Goal: Information Seeking & Learning: Learn about a topic

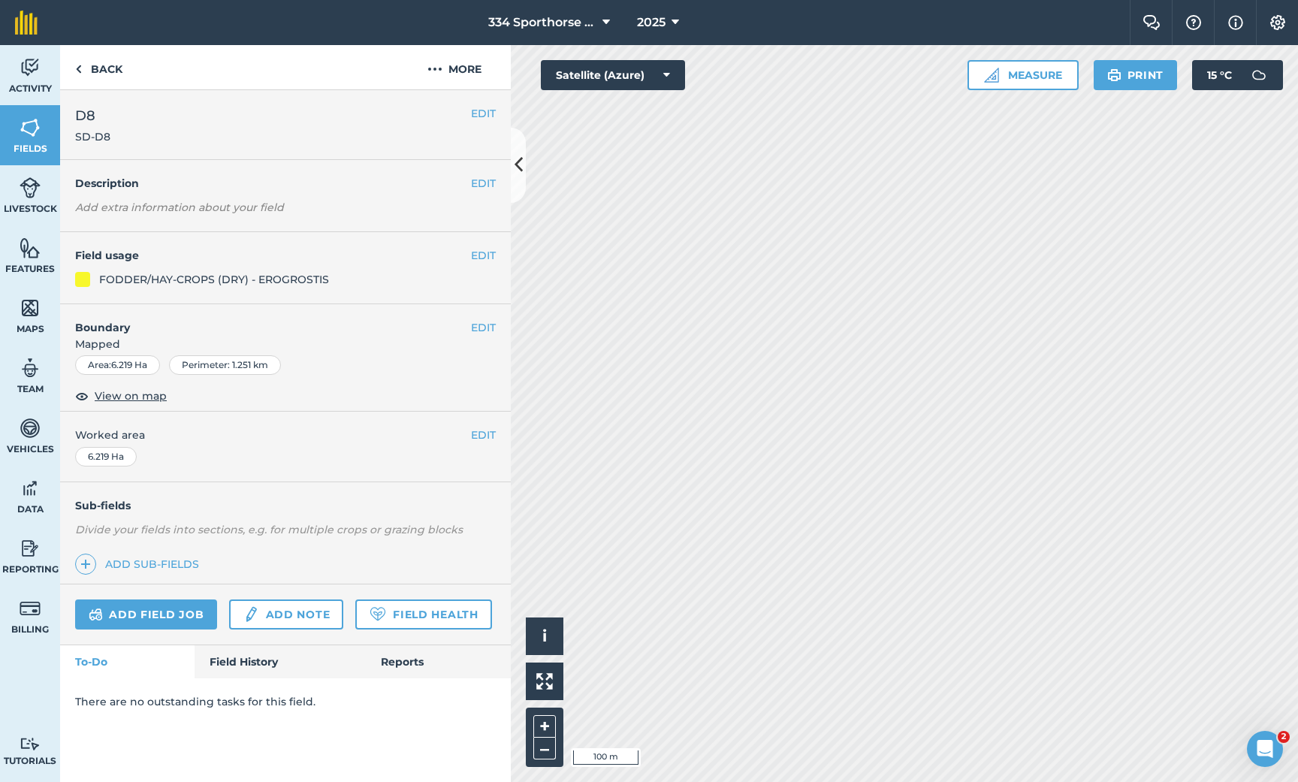
click at [521, 174] on icon at bounding box center [519, 165] width 8 height 26
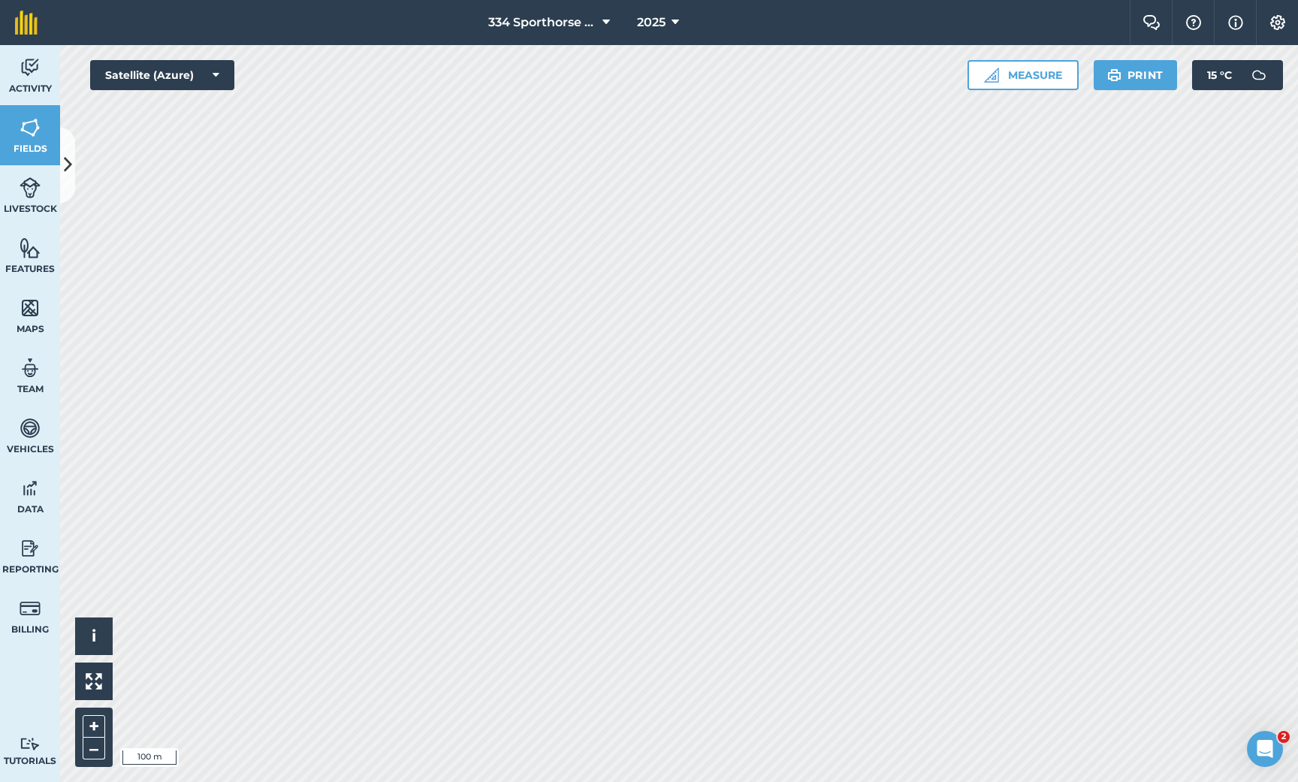
click at [816, 26] on div "334 Sporthorse Stud 2025 Farm Chat Help Info Settings 334 Sporthorse Stud - 202…" at bounding box center [649, 391] width 1298 height 782
click at [69, 164] on icon at bounding box center [68, 165] width 8 height 26
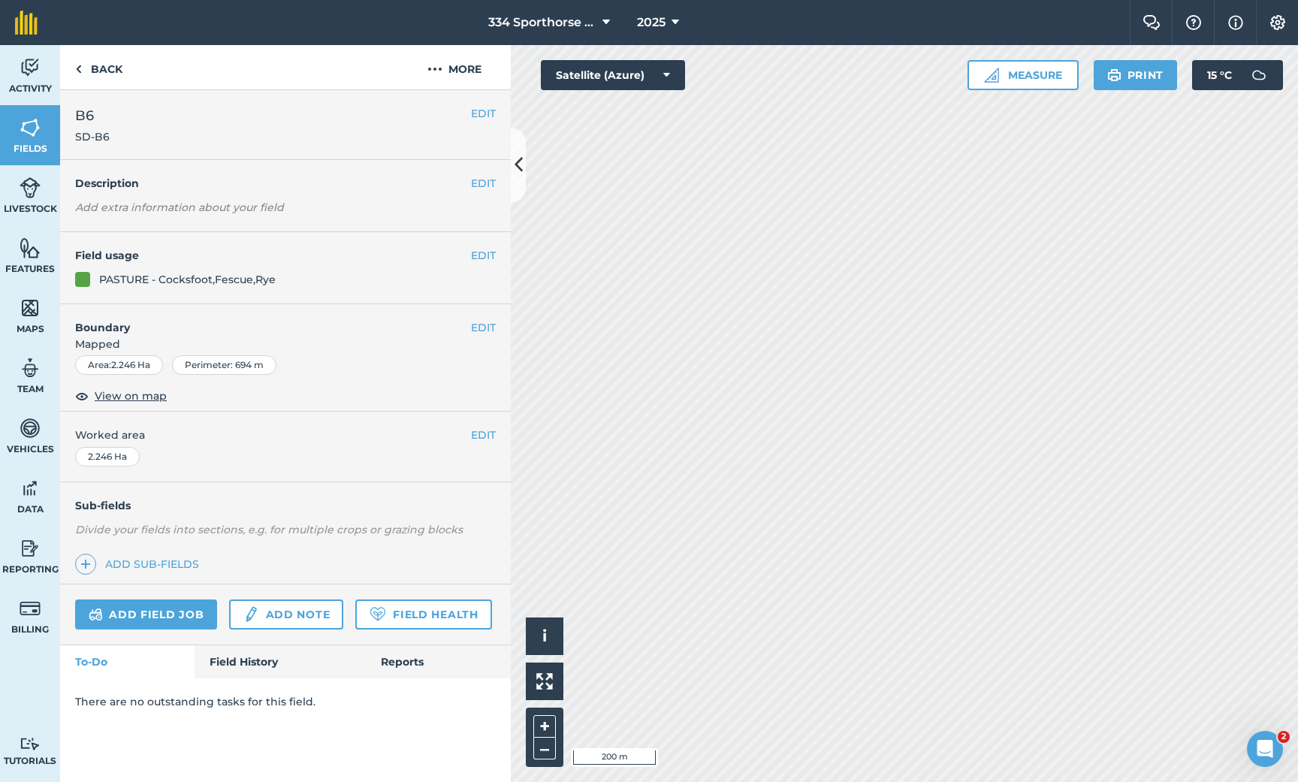
click at [31, 312] on img at bounding box center [30, 308] width 21 height 23
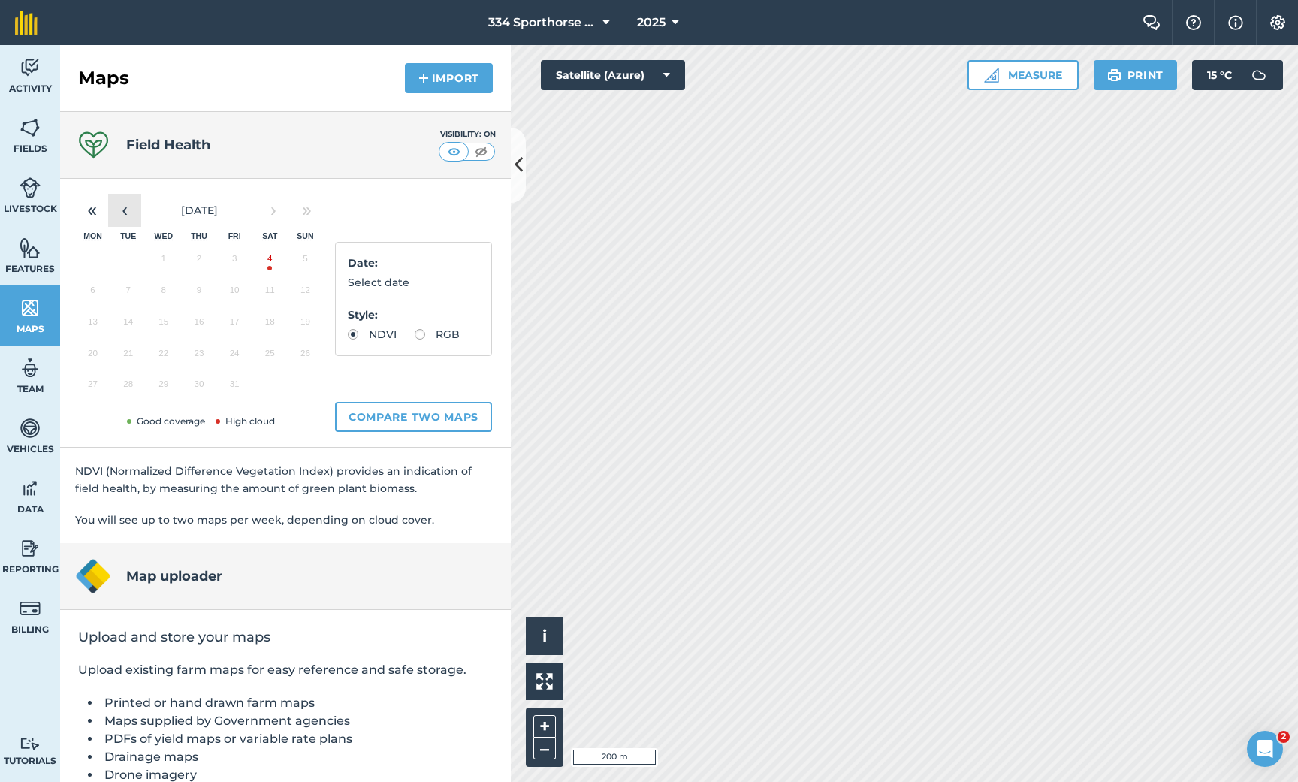
click at [131, 216] on button "‹" at bounding box center [124, 210] width 33 height 33
click at [233, 355] on button "26" at bounding box center [234, 357] width 35 height 32
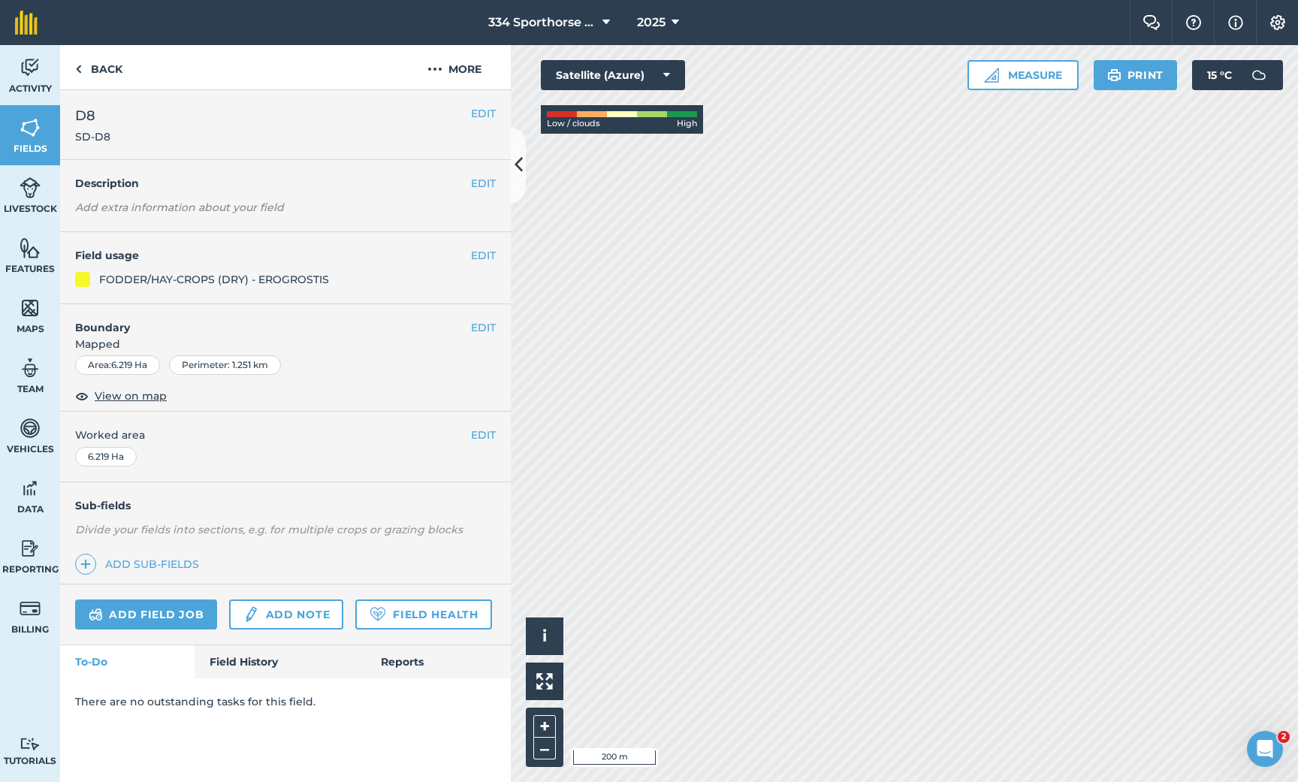
click at [258, 653] on link "Field History" at bounding box center [280, 661] width 171 height 33
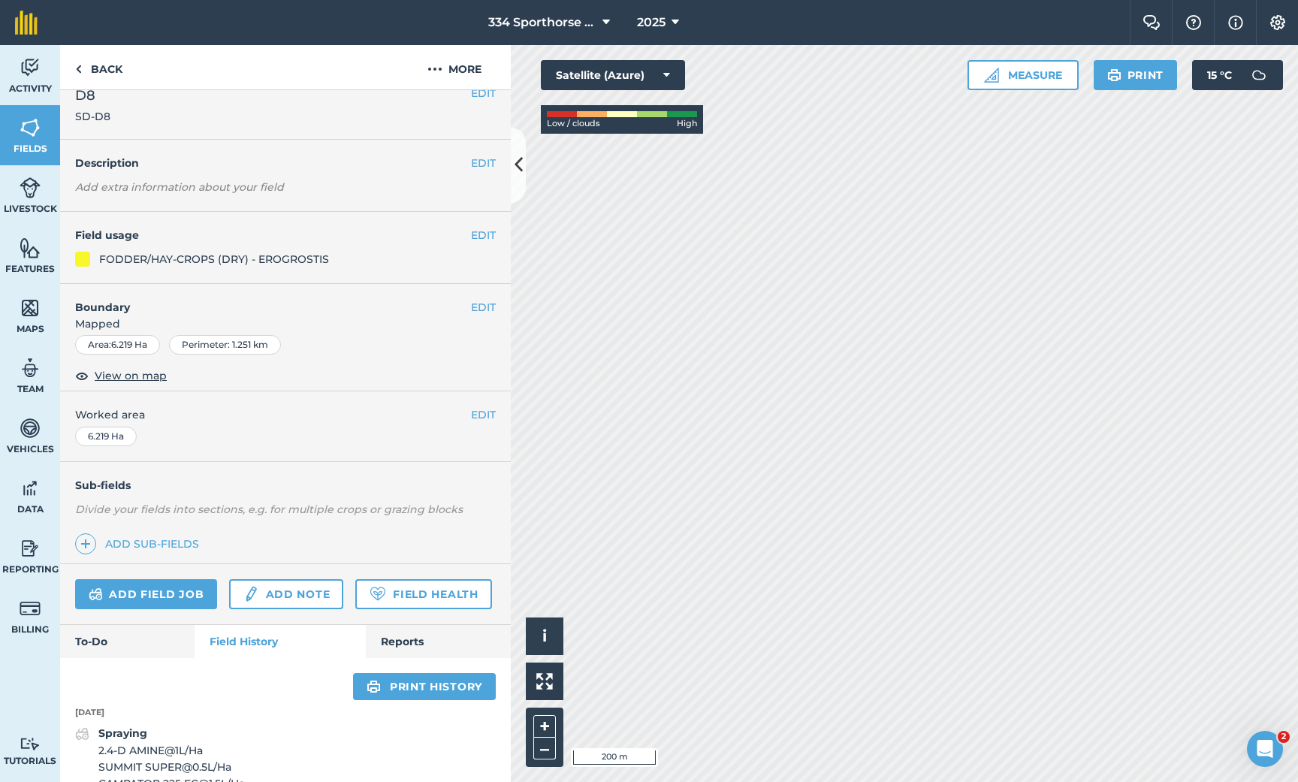
scroll to position [15, 0]
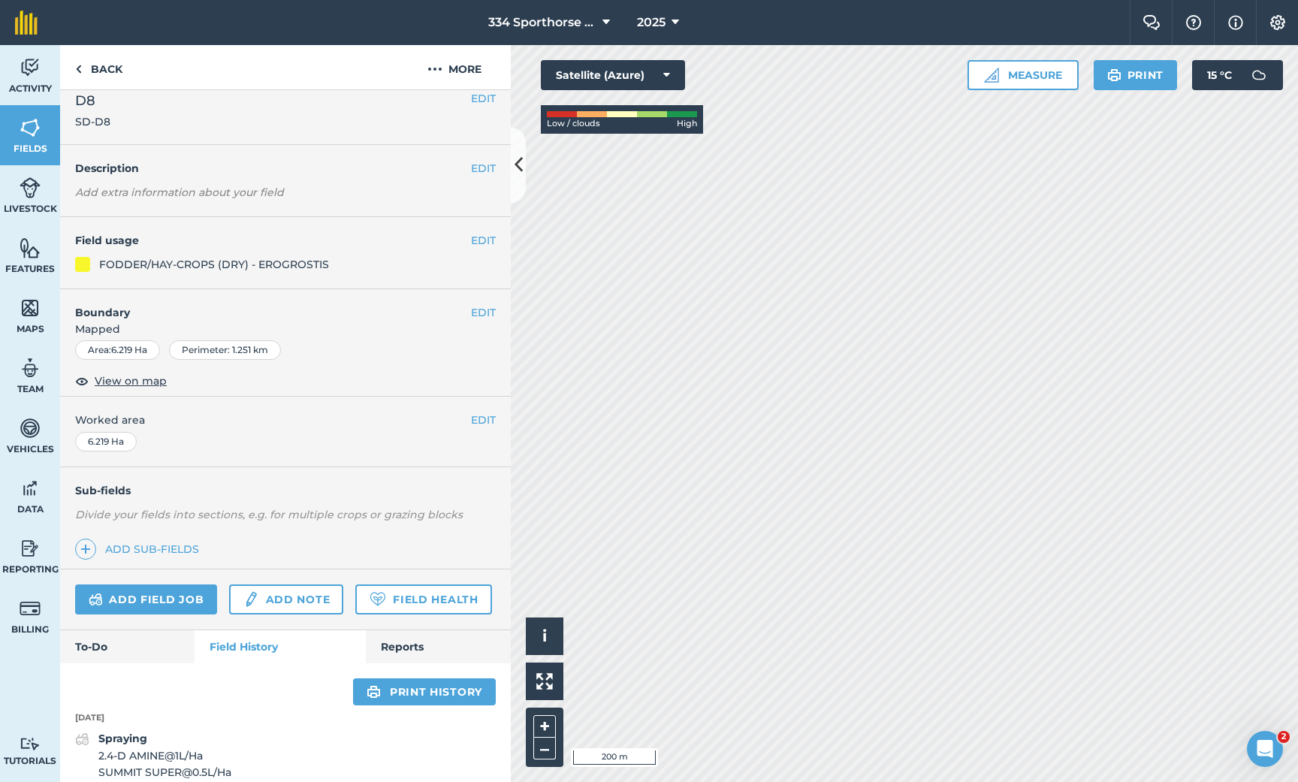
click at [520, 176] on icon at bounding box center [519, 165] width 8 height 26
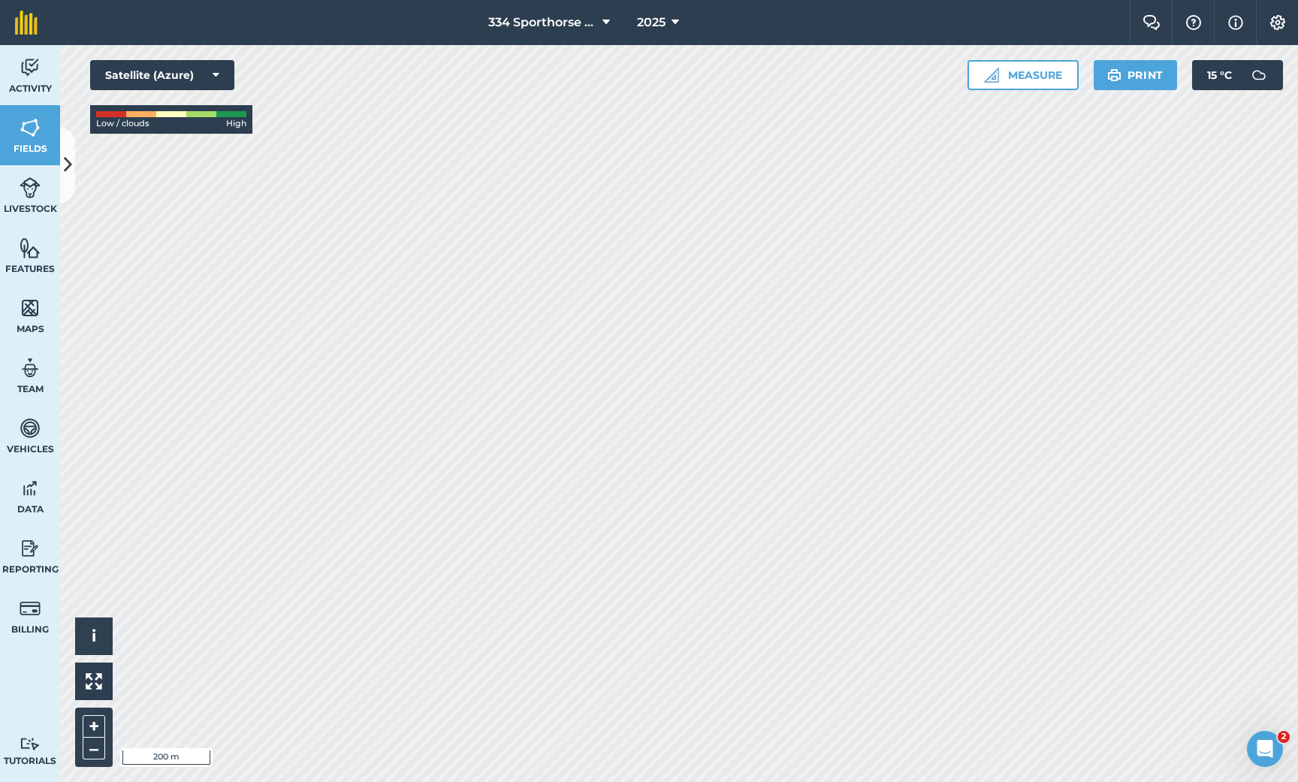
click at [1224, 80] on span "15 ° C" at bounding box center [1219, 75] width 25 height 30
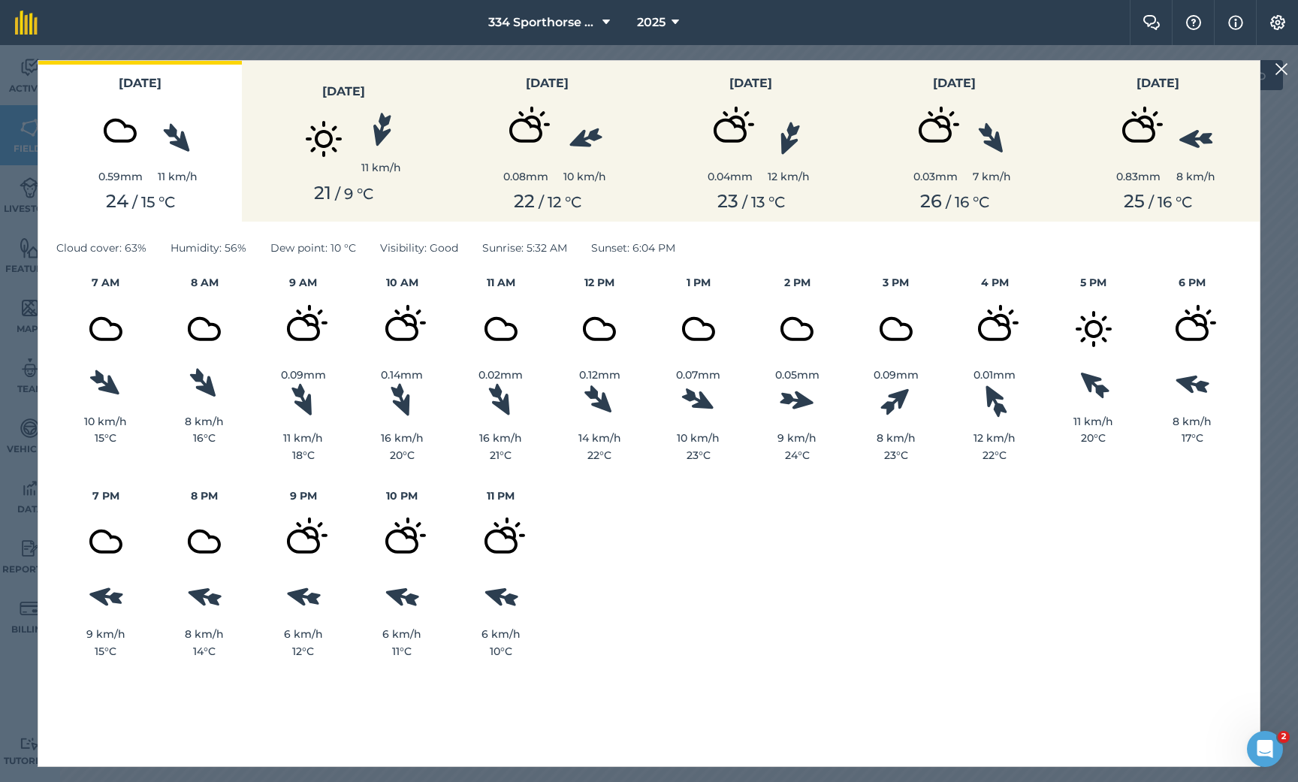
click at [751, 195] on span "13" at bounding box center [758, 202] width 14 height 18
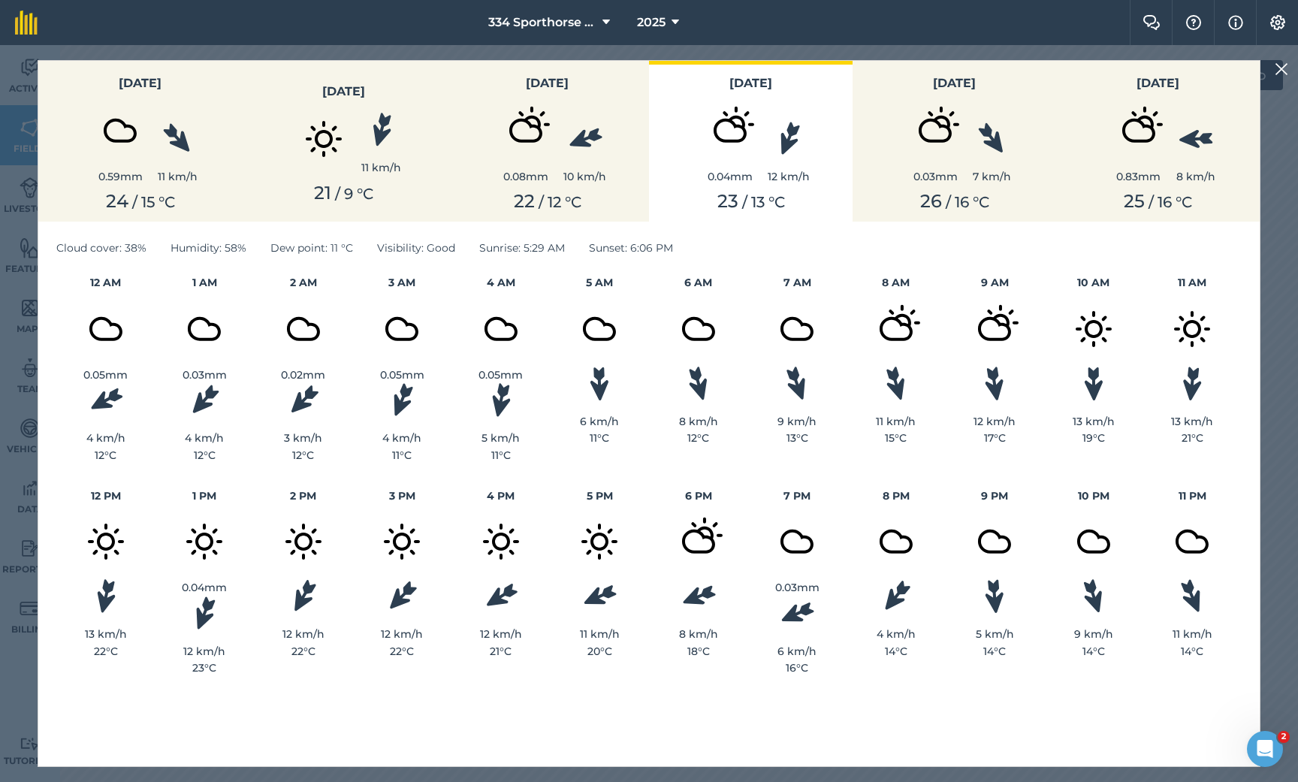
click at [584, 174] on div "10 km/h" at bounding box center [584, 176] width 43 height 17
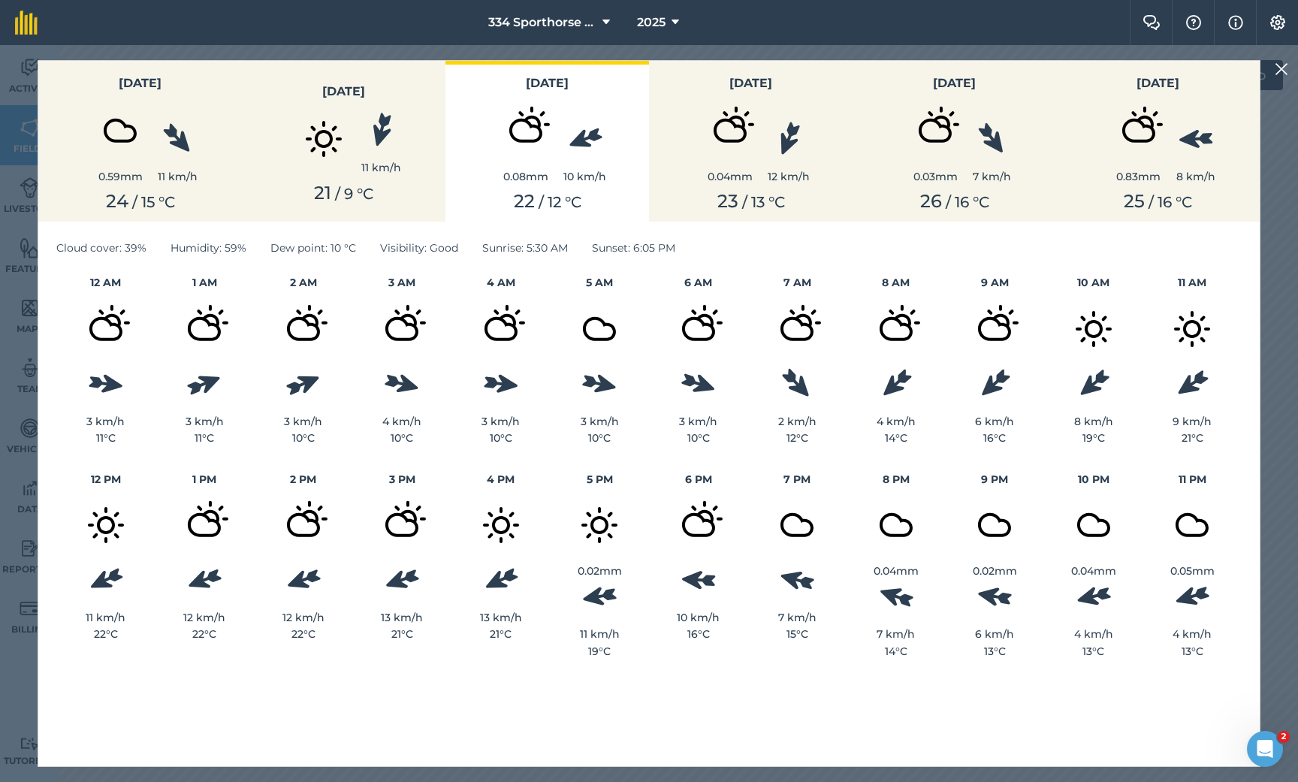
click at [382, 178] on button "[DATE] 11 km/h 21 / 9 ° C" at bounding box center [344, 141] width 204 height 161
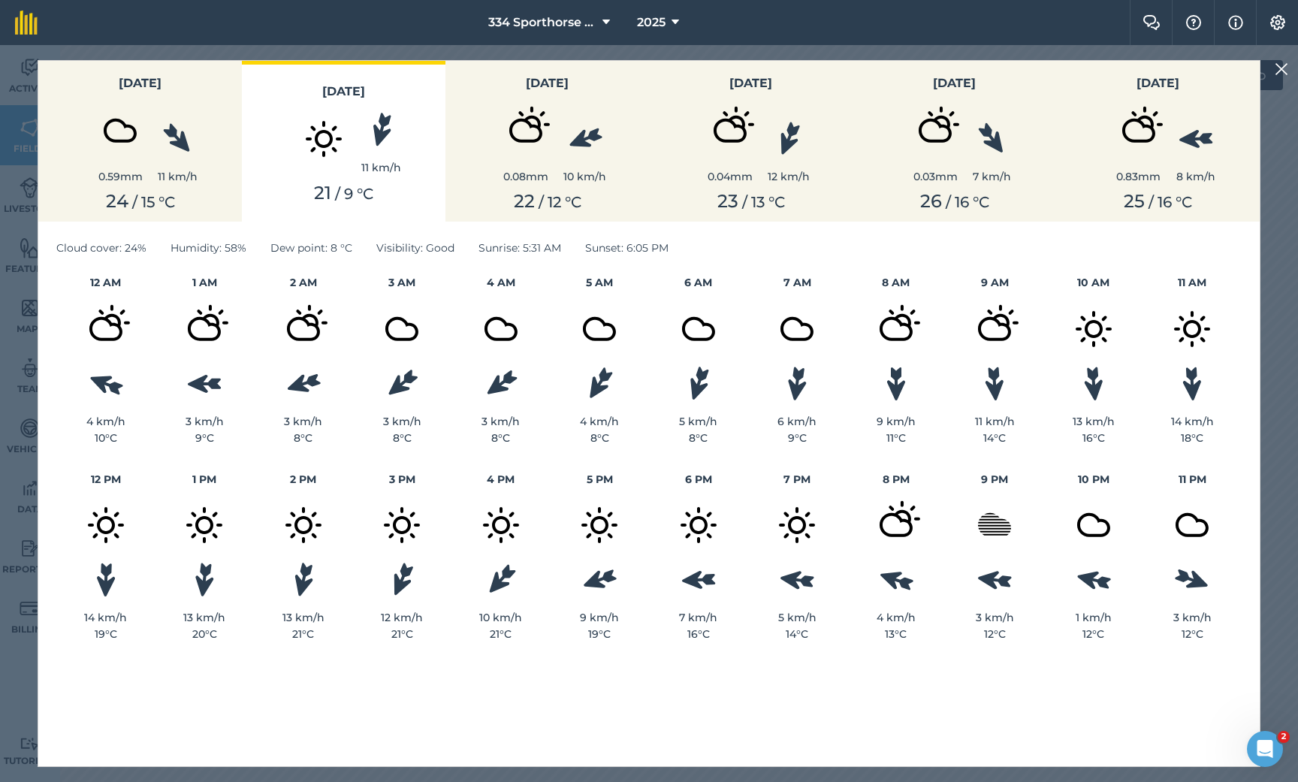
click at [556, 171] on div "0.08 mm" at bounding box center [525, 176] width 75 height 17
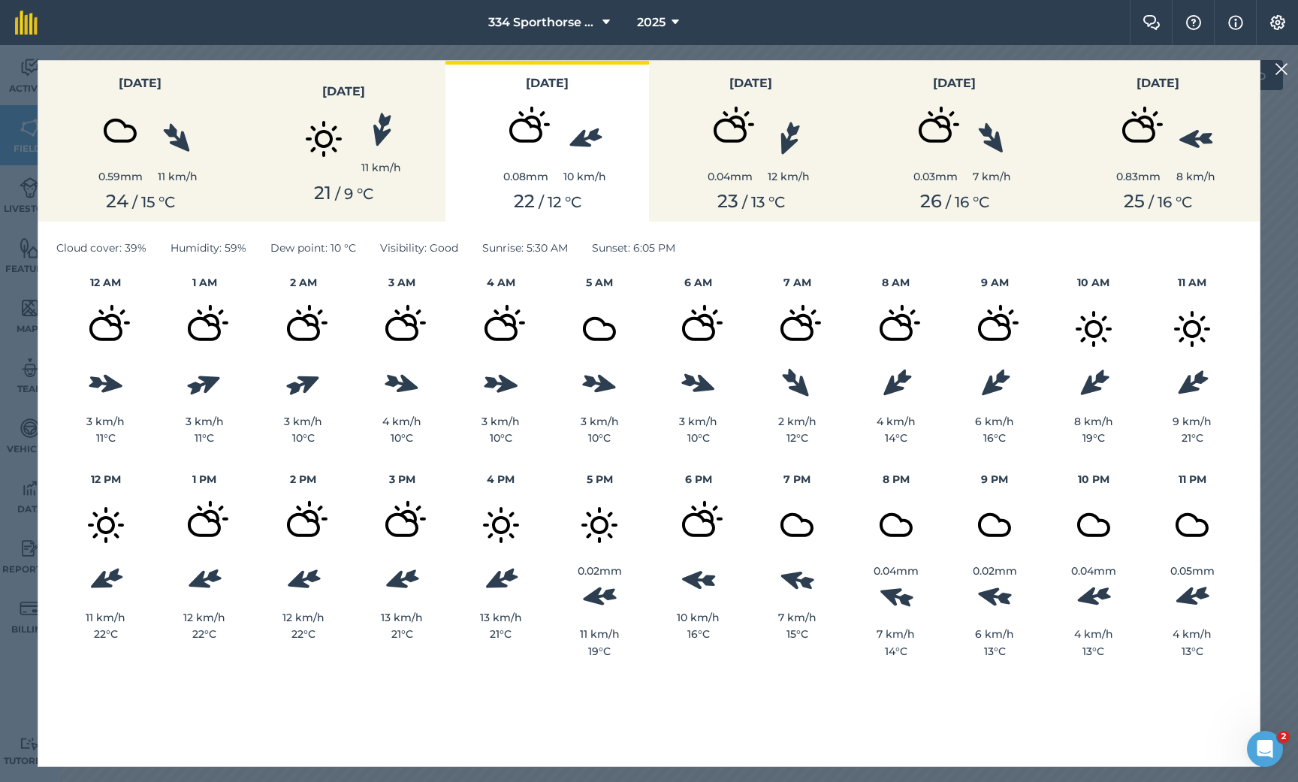
click at [716, 166] on img at bounding box center [730, 130] width 75 height 75
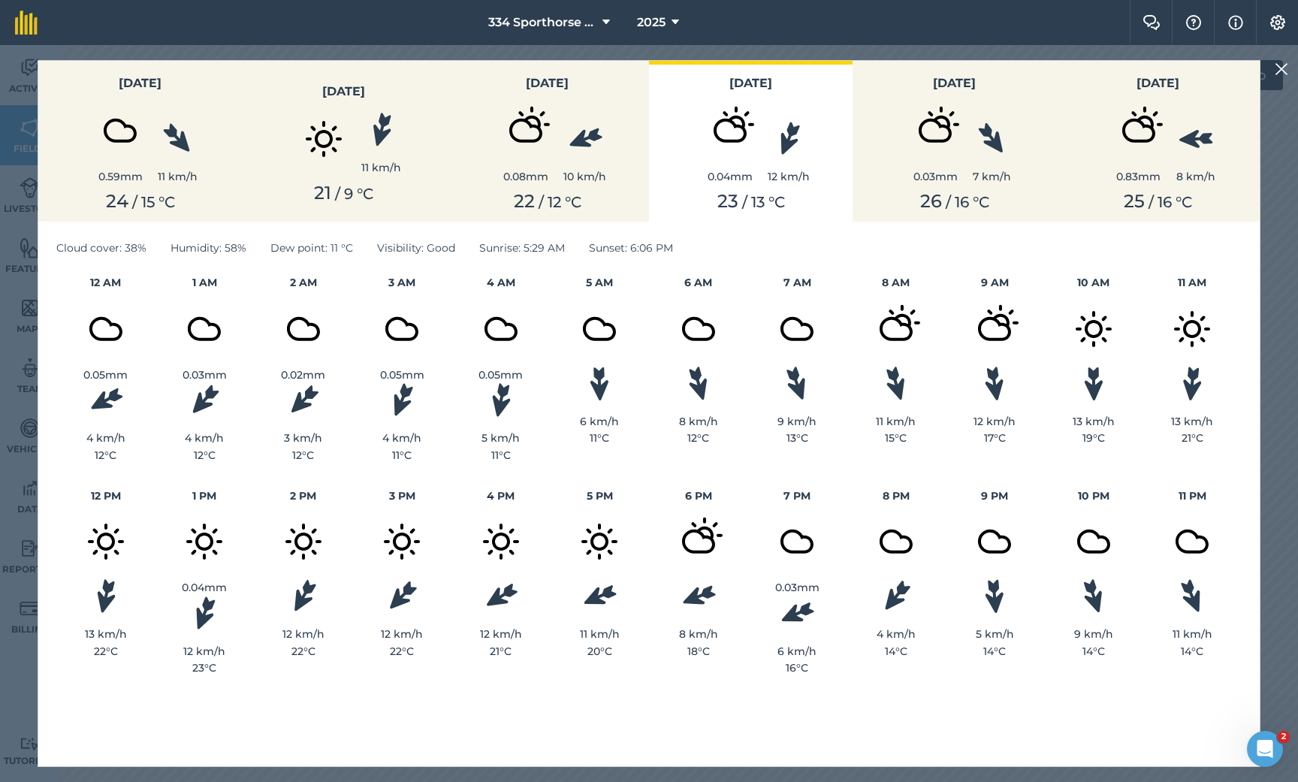
click at [914, 191] on div "26 / 16 ° C" at bounding box center [955, 202] width 186 height 22
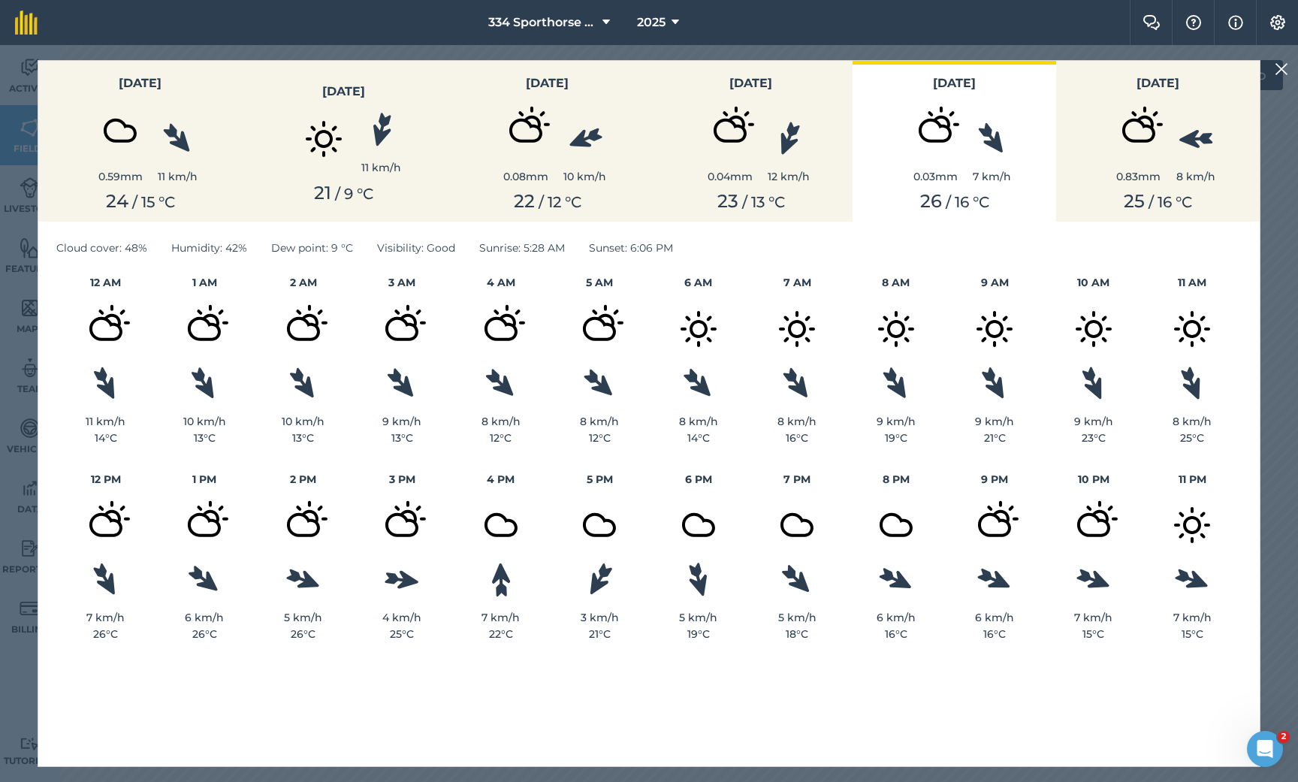
click at [744, 165] on img at bounding box center [730, 130] width 75 height 75
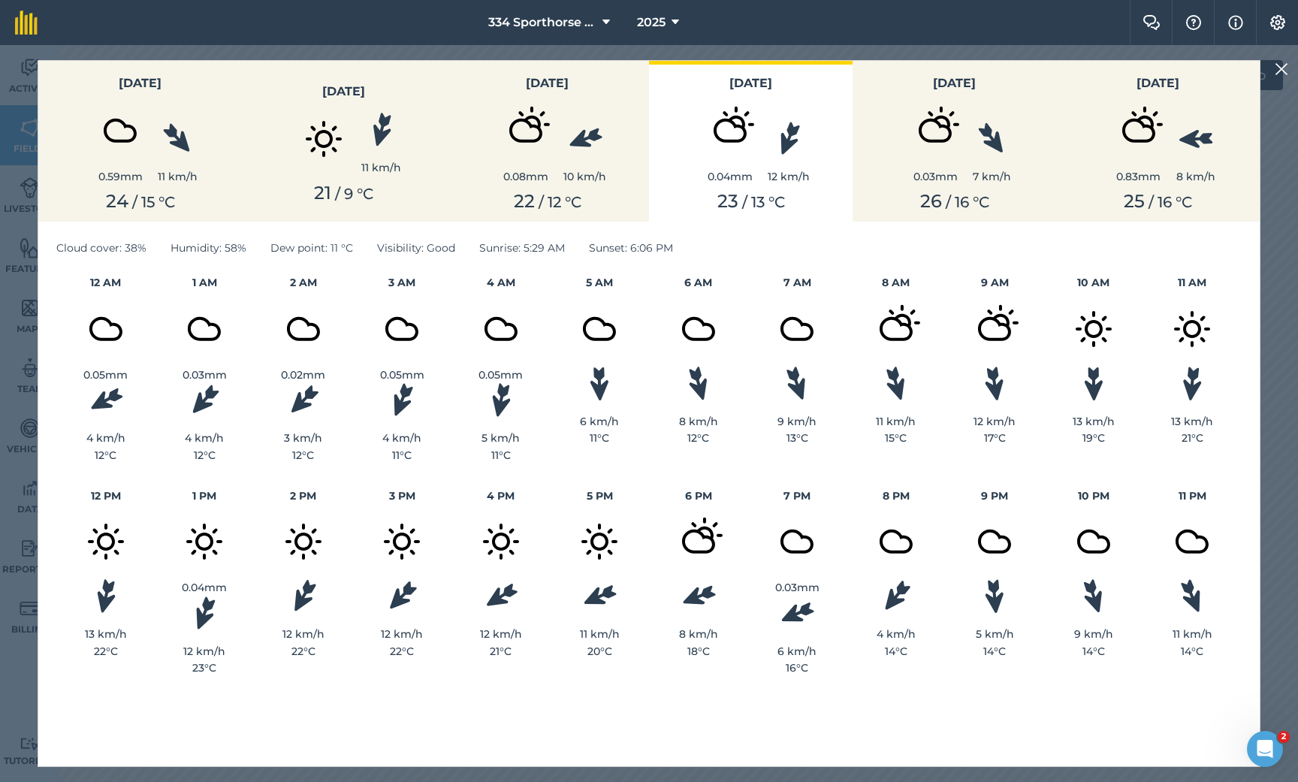
click at [590, 157] on div "10 km/h" at bounding box center [584, 153] width 43 height 63
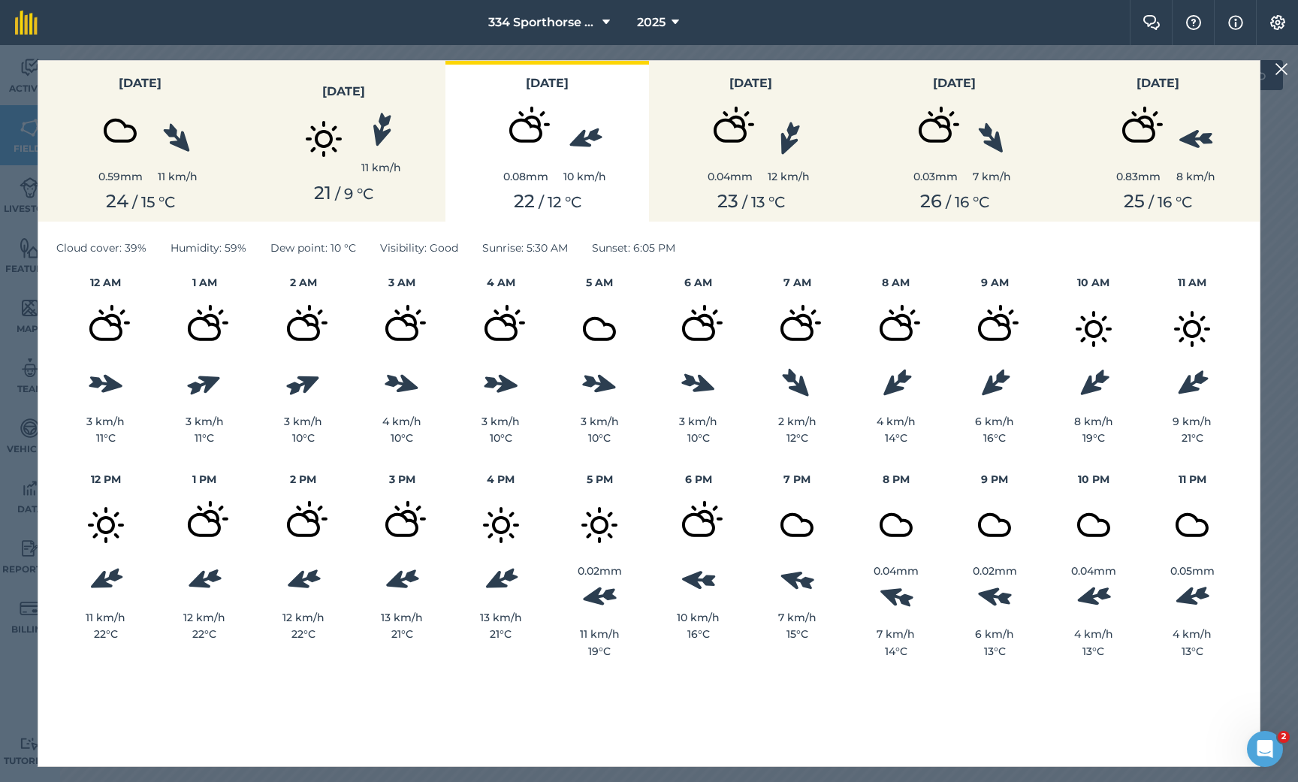
click at [412, 158] on div "11 km/h" at bounding box center [344, 138] width 186 height 75
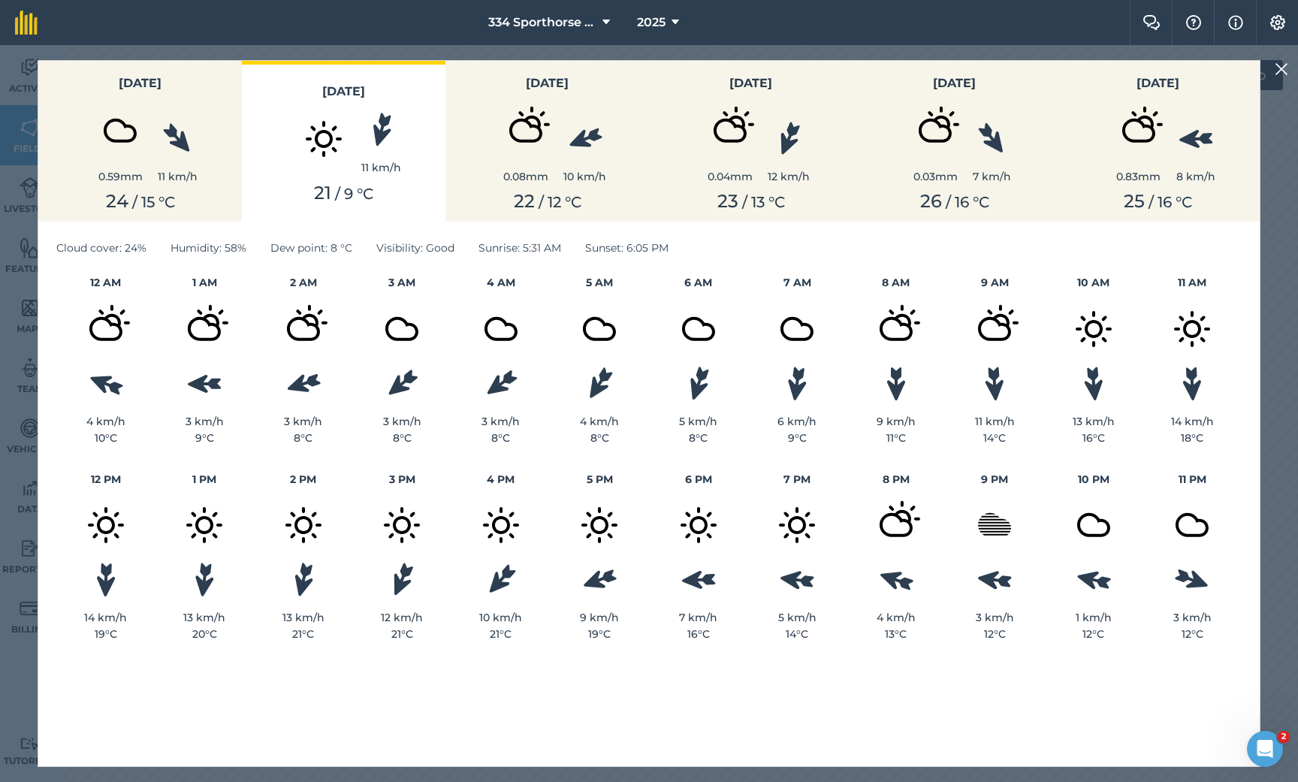
click at [1281, 74] on img at bounding box center [1282, 69] width 14 height 18
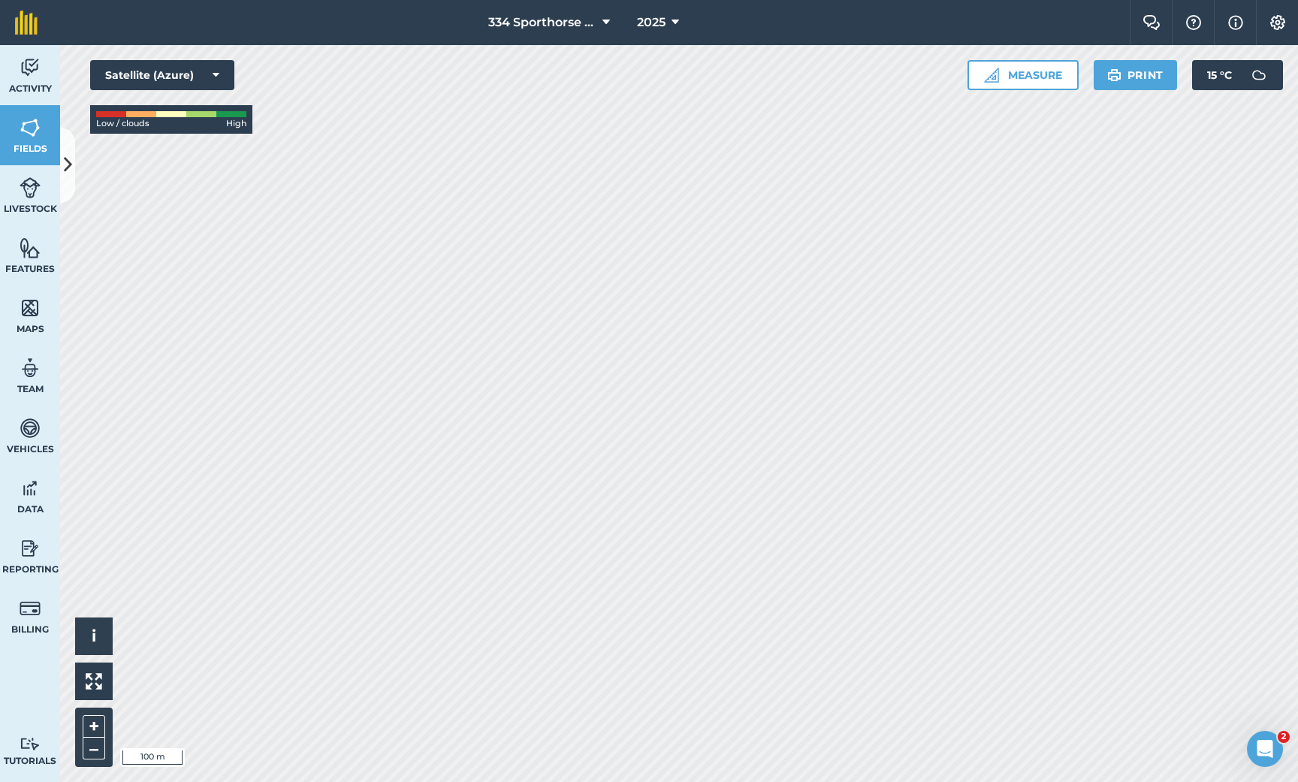
click at [834, 39] on div "334 Sporthorse Stud 2025 Farm Chat Help Info Settings 334 Sporthorse Stud - 202…" at bounding box center [649, 391] width 1298 height 782
